Goal: Navigation & Orientation: Find specific page/section

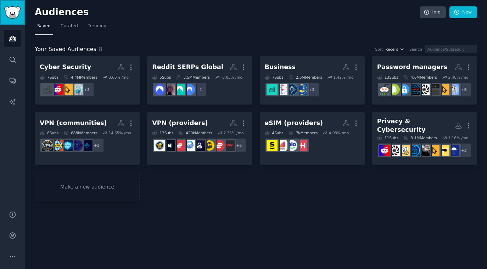
click at [15, 11] on img "Sidebar" at bounding box center [12, 12] width 16 height 12
click at [13, 36] on icon "Sidebar" at bounding box center [12, 38] width 6 height 5
click at [73, 29] on link "Curated" at bounding box center [69, 28] width 22 height 15
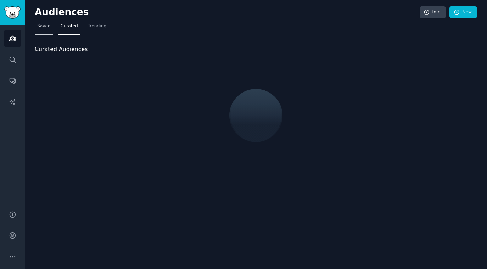
click at [41, 30] on link "Saved" at bounding box center [44, 28] width 18 height 15
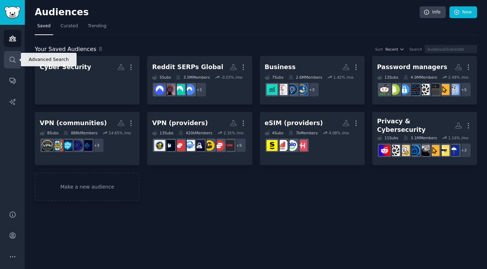
click at [12, 61] on icon "Sidebar" at bounding box center [13, 60] width 6 height 6
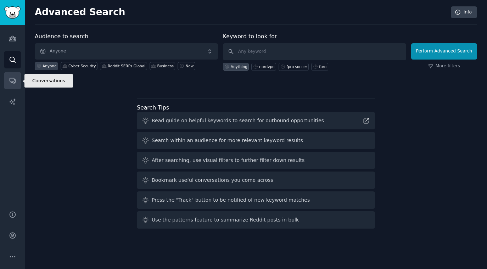
click at [13, 81] on icon "Sidebar" at bounding box center [12, 80] width 7 height 7
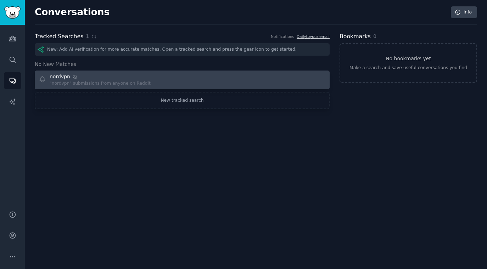
click at [108, 79] on div "nordvpn" at bounding box center [100, 76] width 101 height 7
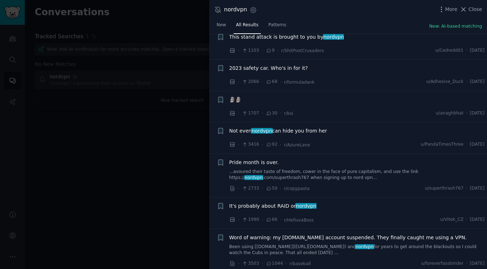
scroll to position [1805, 0]
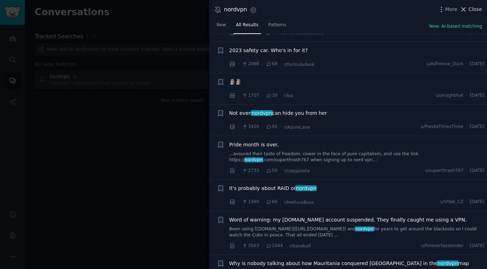
click at [471, 12] on span "Close" at bounding box center [474, 9] width 13 height 7
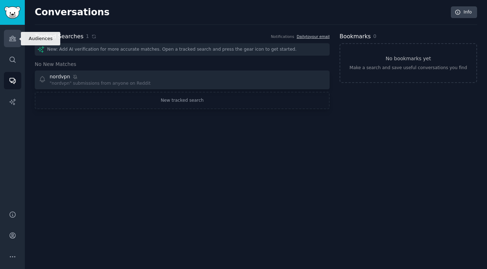
click at [8, 40] on link "Audiences" at bounding box center [12, 38] width 17 height 17
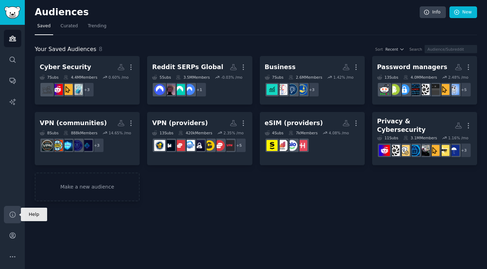
click at [14, 214] on icon "Sidebar" at bounding box center [12, 214] width 7 height 7
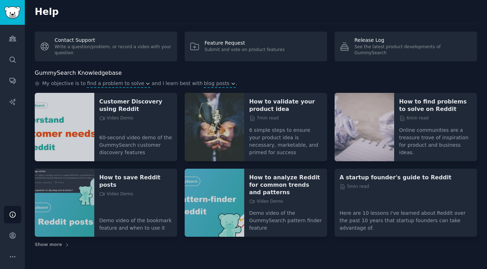
click at [86, 136] on img at bounding box center [65, 127] width 60 height 68
